Goal: Task Accomplishment & Management: Manage account settings

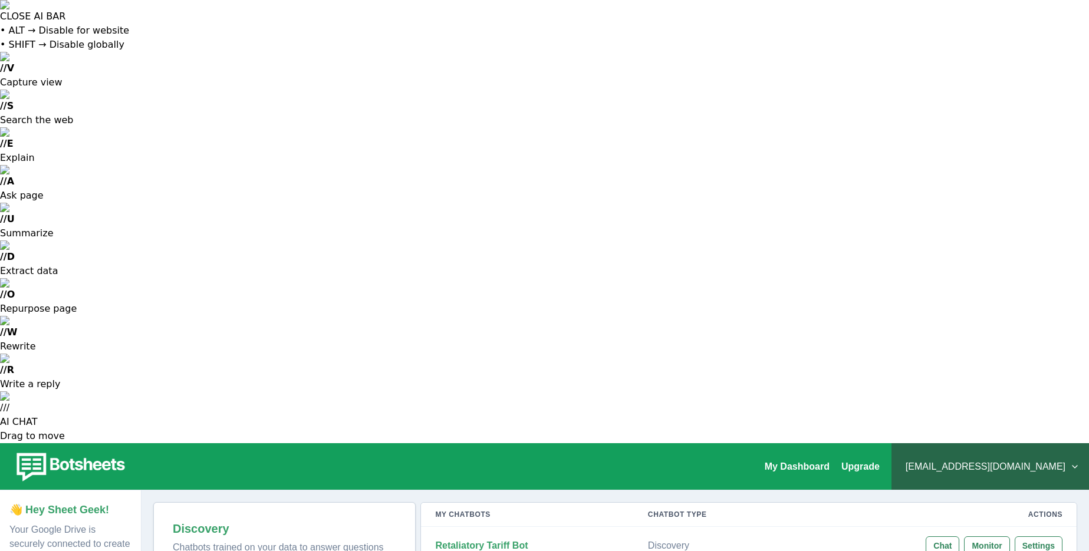
click at [1064, 455] on button "[EMAIL_ADDRESS][DOMAIN_NAME]" at bounding box center [990, 467] width 179 height 24
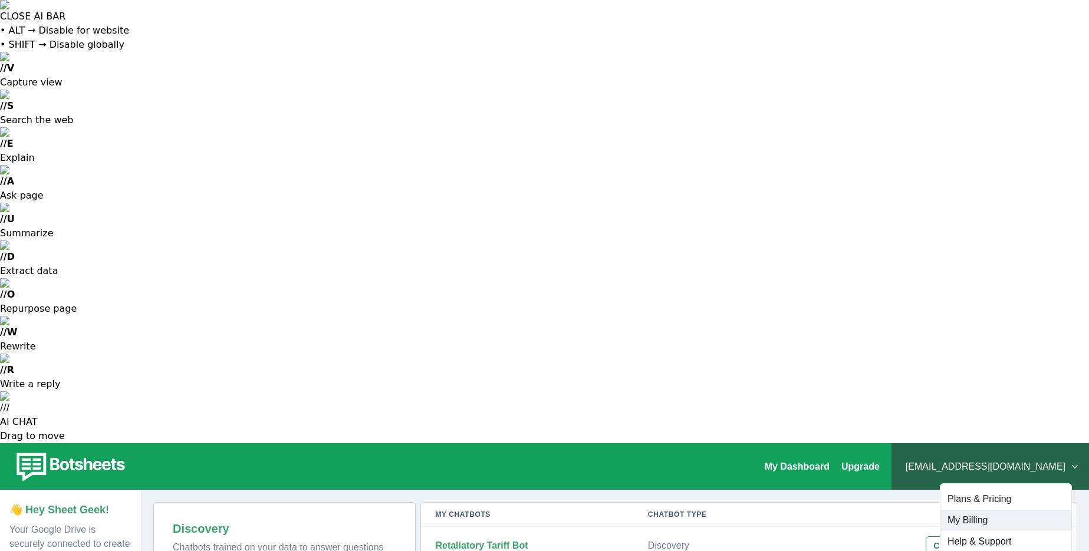
click at [978, 510] on button "My Billing" at bounding box center [1006, 520] width 131 height 21
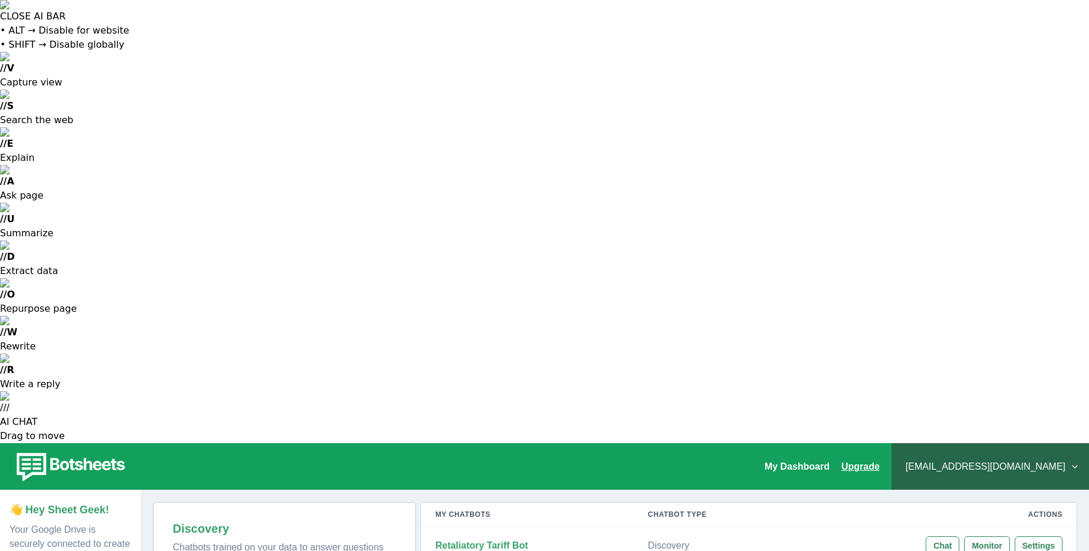
click at [880, 462] on link "Upgrade" at bounding box center [861, 467] width 38 height 10
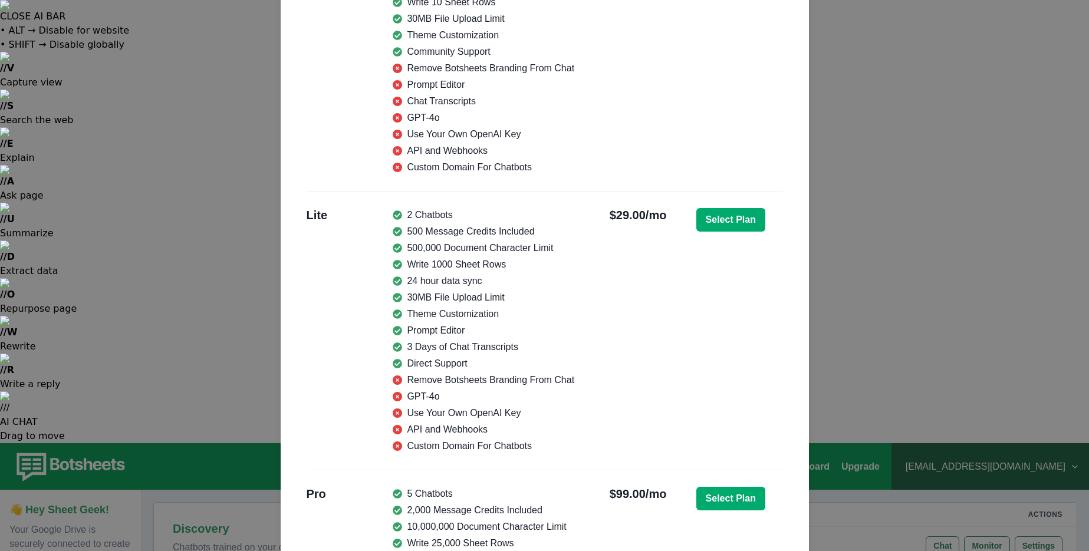
scroll to position [172, 0]
